Goal: Check status

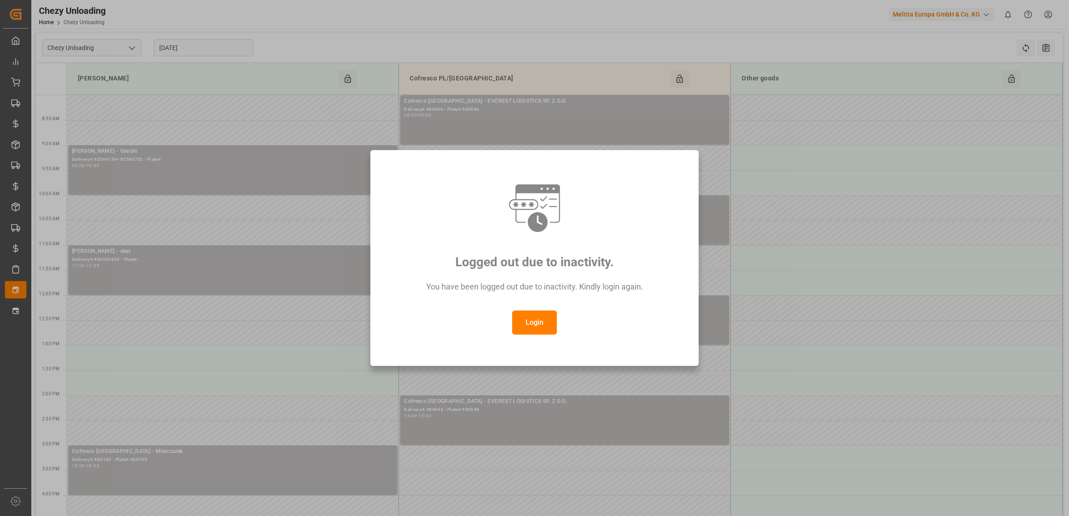
click at [534, 321] on button "Login" at bounding box center [534, 323] width 45 height 24
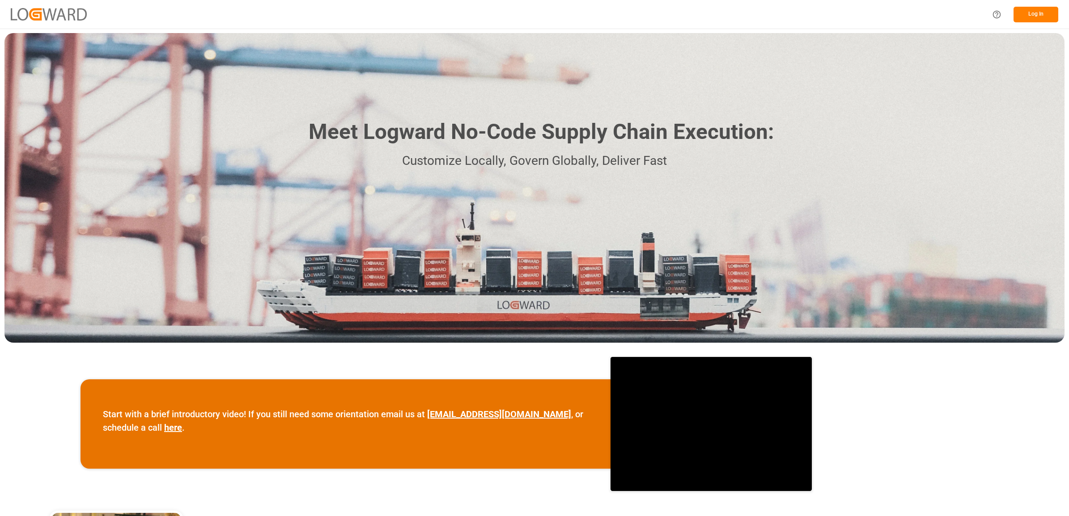
click at [1034, 15] on button "Log In" at bounding box center [1035, 15] width 45 height 16
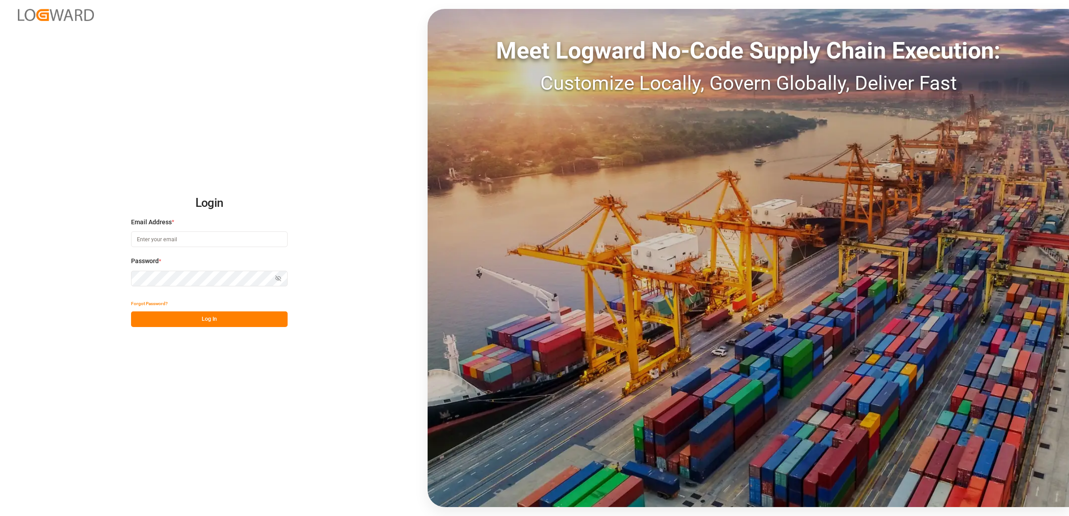
type input "[PERSON_NAME][EMAIL_ADDRESS][PERSON_NAME][DOMAIN_NAME]"
click at [185, 315] on button "Log In" at bounding box center [209, 320] width 157 height 16
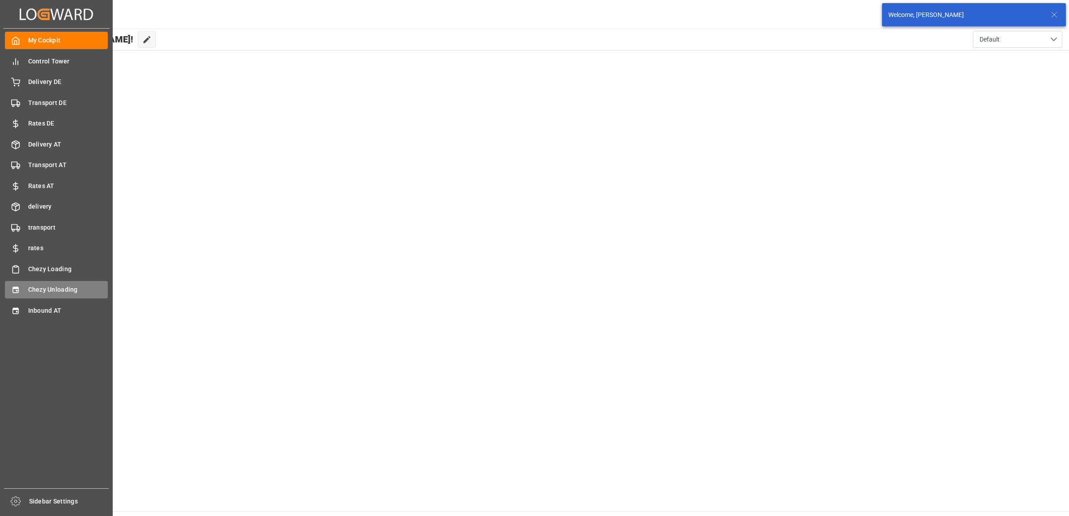
click at [23, 290] on div "Chezy Unloading Chezy Unloading" at bounding box center [56, 289] width 103 height 17
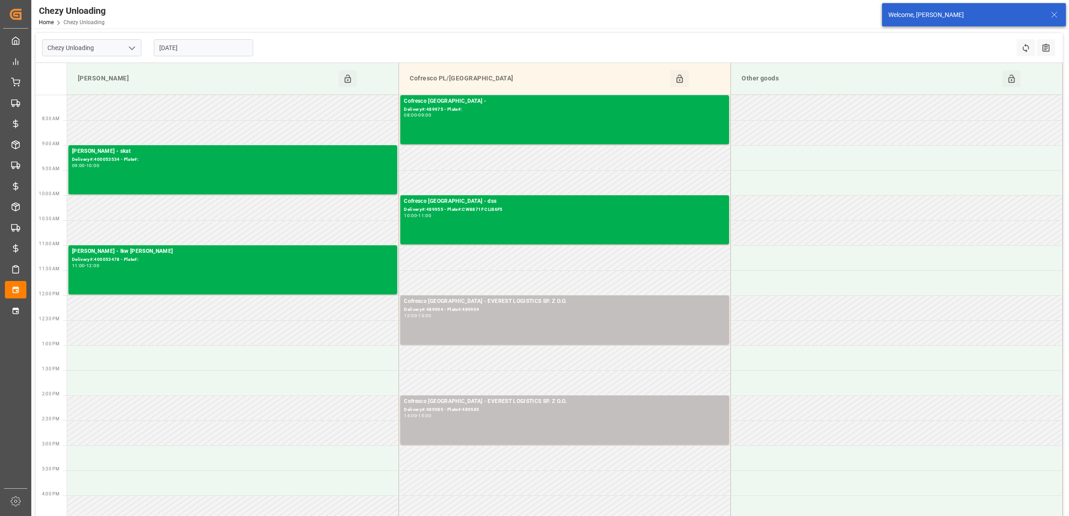
click at [209, 47] on input "[DATE]" at bounding box center [203, 47] width 99 height 17
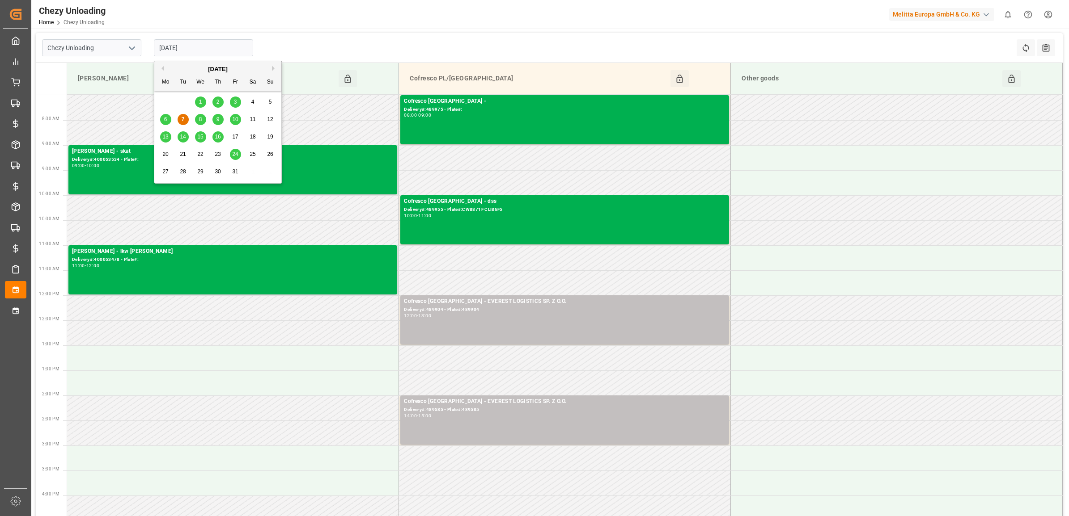
click at [233, 122] on span "10" at bounding box center [235, 119] width 6 height 6
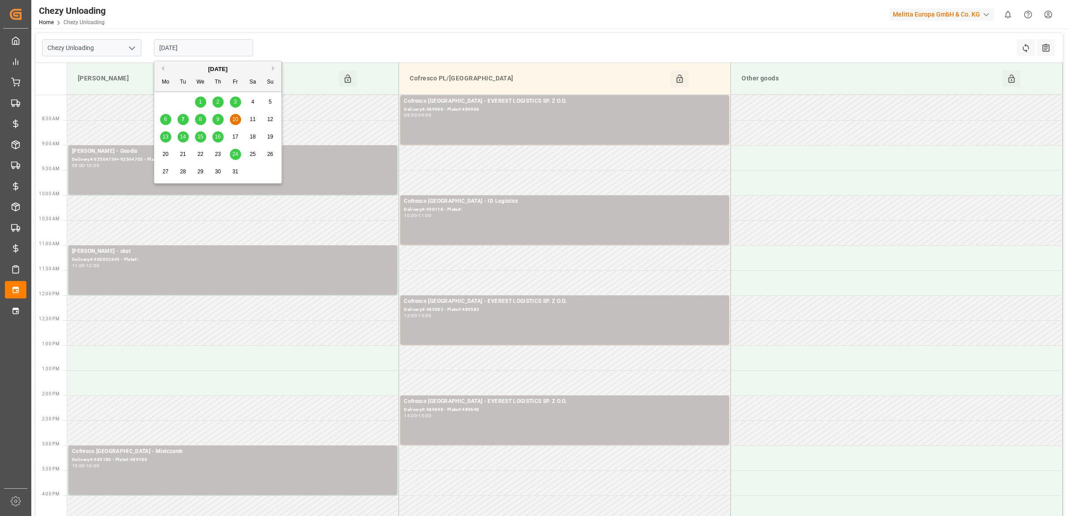
click at [197, 49] on input "[DATE]" at bounding box center [203, 47] width 99 height 17
click at [217, 117] on span "9" at bounding box center [217, 119] width 3 height 6
type input "[DATE]"
